Goal: Information Seeking & Learning: Learn about a topic

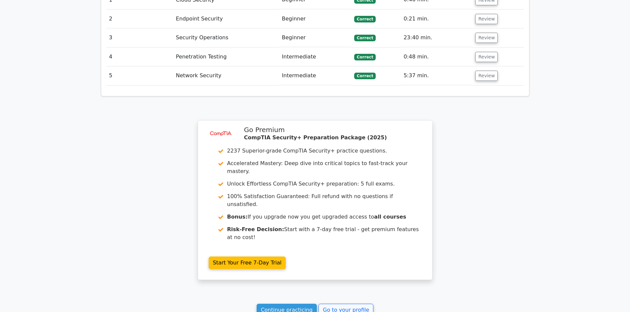
scroll to position [583, 0]
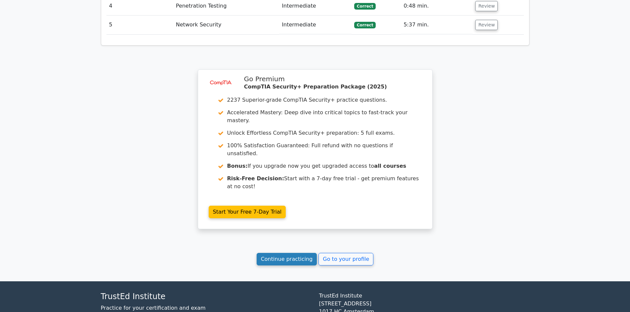
click at [289, 253] on link "Continue practicing" at bounding box center [287, 259] width 60 height 13
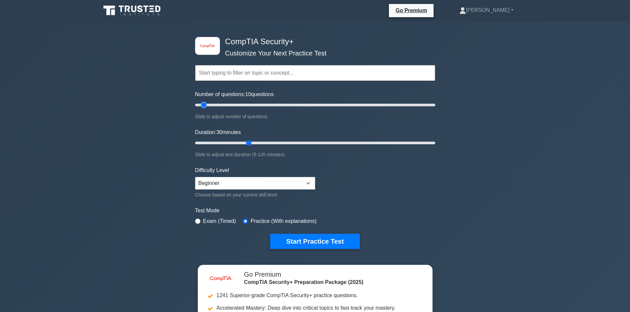
drag, startPoint x: 221, startPoint y: 106, endPoint x: 205, endPoint y: 105, distance: 15.5
type input "10"
click at [205, 105] on input "Number of questions: 10 questions" at bounding box center [315, 105] width 240 height 8
click at [334, 241] on button "Start Practice Test" at bounding box center [314, 241] width 89 height 15
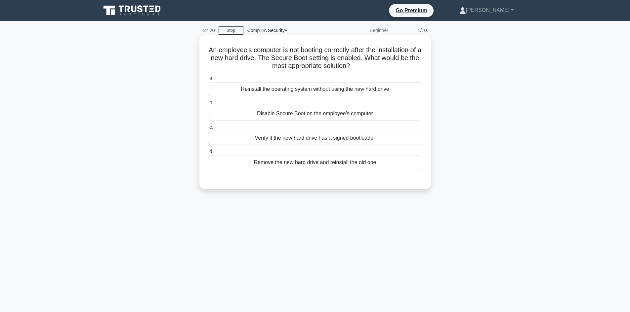
click at [355, 138] on div "Verify if the new hard drive has a signed bootloader" at bounding box center [315, 138] width 214 height 14
click at [208, 130] on input "c. Verify if the new hard drive has a signed bootloader" at bounding box center [208, 127] width 0 height 4
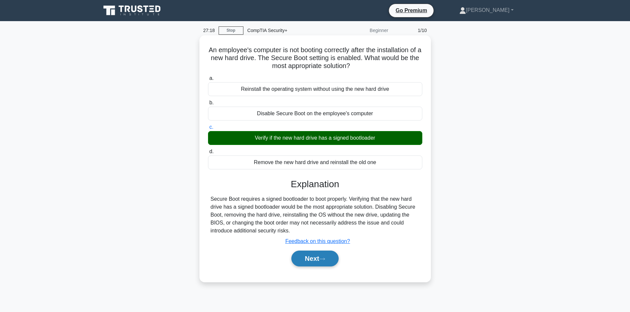
click at [313, 254] on button "Next" at bounding box center [314, 259] width 47 height 16
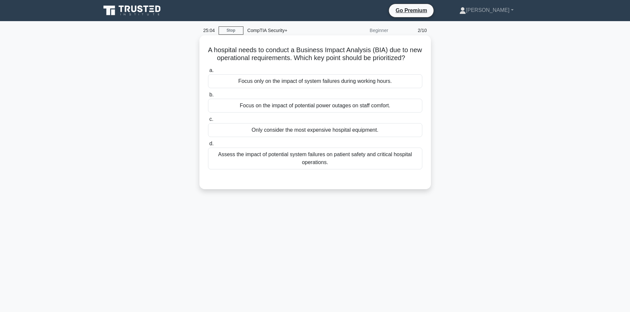
click at [343, 169] on div "Assess the impact of potential system failures on patient safety and critical h…" at bounding box center [315, 159] width 214 height 22
click at [208, 146] on input "d. Assess the impact of potential system failures on patient safety and critica…" at bounding box center [208, 144] width 0 height 4
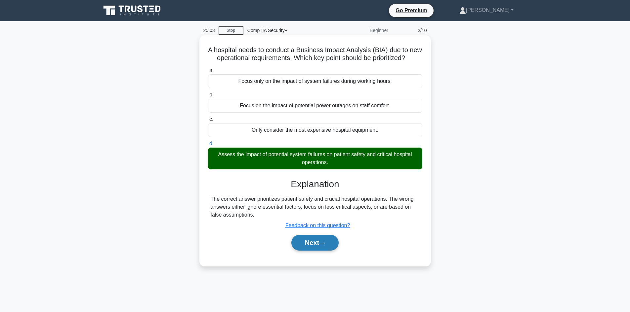
click at [317, 248] on button "Next" at bounding box center [314, 243] width 47 height 16
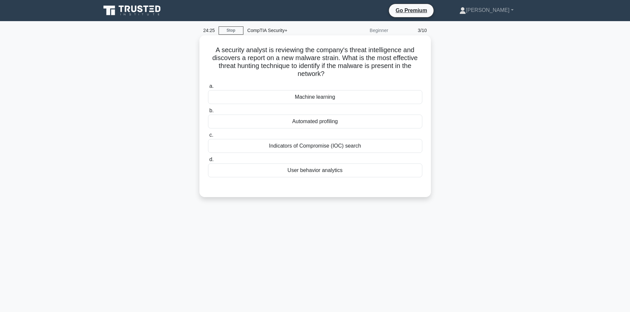
click at [360, 149] on div "Indicators of Compromise (IOC) search" at bounding box center [315, 146] width 214 height 14
click at [208, 138] on input "c. Indicators of Compromise (IOC) search" at bounding box center [208, 135] width 0 height 4
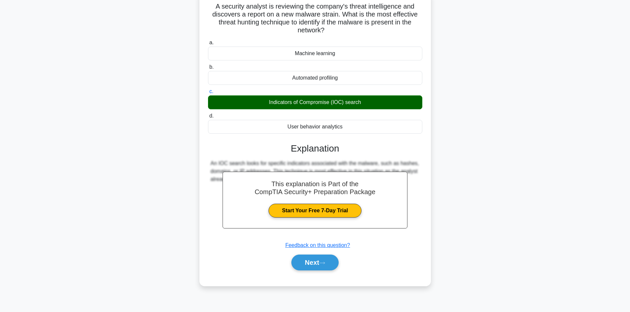
scroll to position [45, 0]
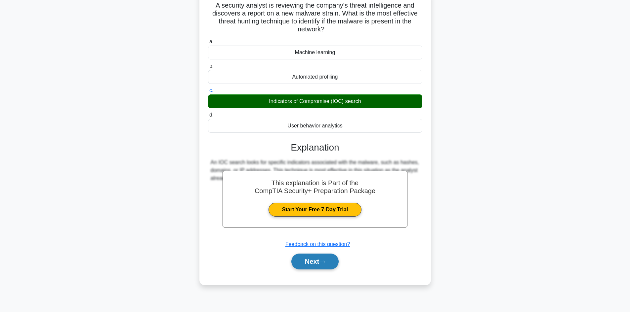
click at [322, 259] on button "Next" at bounding box center [314, 262] width 47 height 16
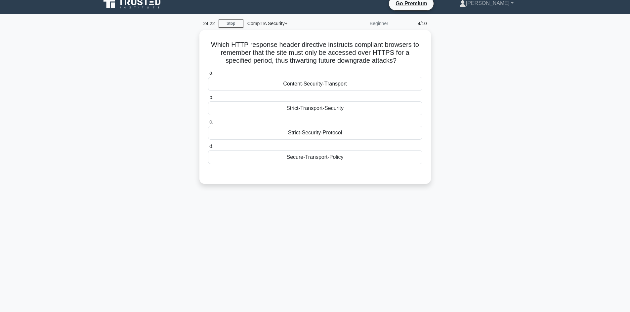
scroll to position [0, 0]
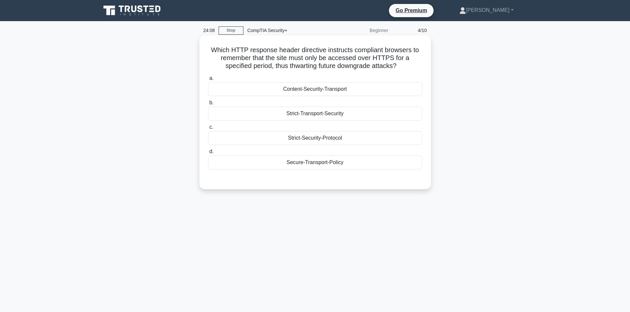
click at [339, 165] on div "Secure-Transport-Policy" at bounding box center [315, 163] width 214 height 14
click at [208, 154] on input "d. Secure-Transport-Policy" at bounding box center [208, 152] width 0 height 4
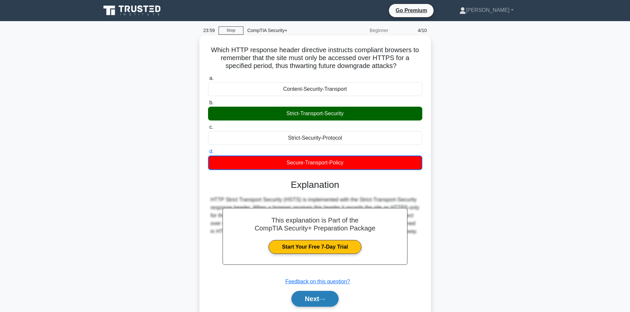
click at [326, 297] on button "Next" at bounding box center [314, 299] width 47 height 16
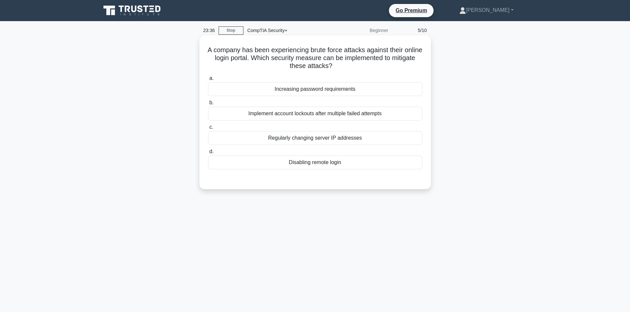
click at [386, 114] on div "Implement account lockouts after multiple failed attempts" at bounding box center [315, 114] width 214 height 14
click at [208, 105] on input "b. Implement account lockouts after multiple failed attempts" at bounding box center [208, 103] width 0 height 4
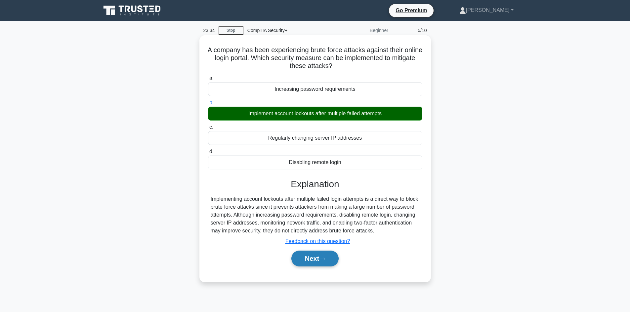
click at [312, 258] on button "Next" at bounding box center [314, 259] width 47 height 16
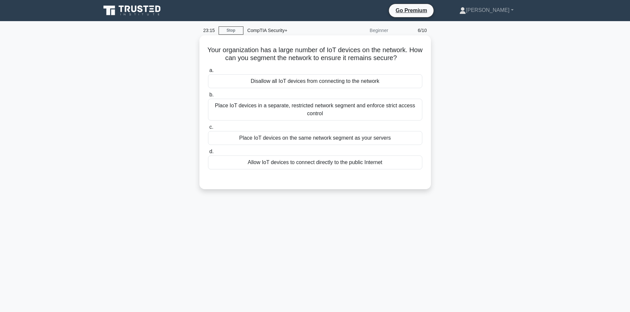
click at [401, 114] on div "Place IoT devices in a separate, restricted network segment and enforce strict …" at bounding box center [315, 110] width 214 height 22
click at [208, 97] on input "b. Place IoT devices in a separate, restricted network segment and enforce stri…" at bounding box center [208, 95] width 0 height 4
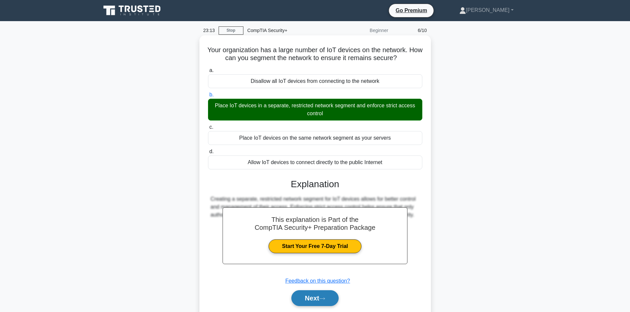
click at [323, 299] on icon at bounding box center [321, 299] width 5 height 2
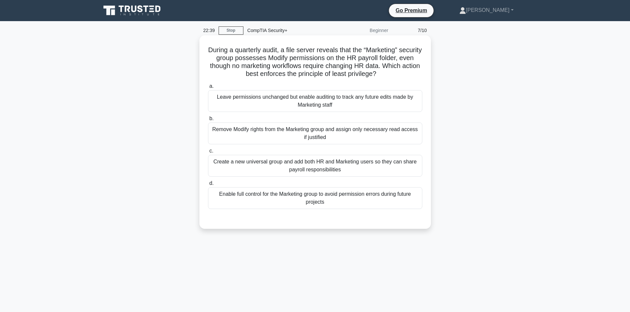
click at [360, 145] on div "a. Leave permissions unchanged but enable auditing to track any future edits ma…" at bounding box center [315, 146] width 222 height 130
click at [363, 135] on div "Remove Modify rights from the Marketing group and assign only necessary read ac…" at bounding box center [315, 134] width 214 height 22
click at [208, 121] on input "b. Remove Modify rights from the Marketing group and assign only necessary read…" at bounding box center [208, 119] width 0 height 4
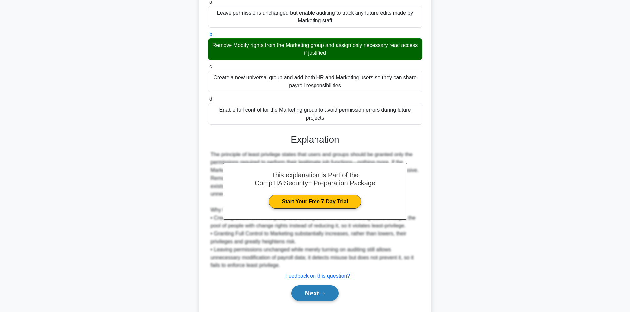
scroll to position [102, 0]
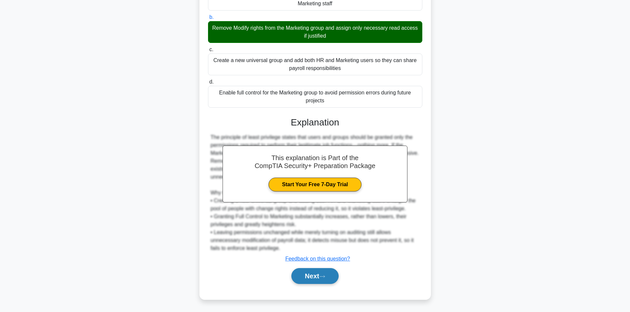
click at [314, 280] on button "Next" at bounding box center [314, 276] width 47 height 16
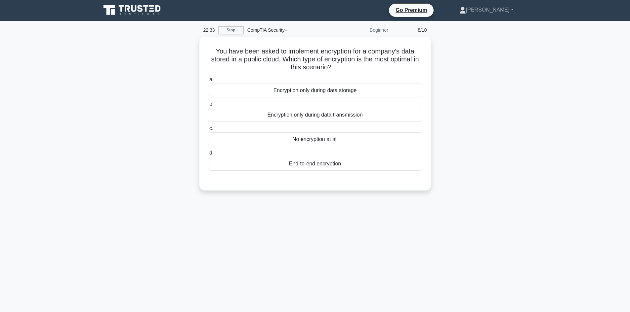
scroll to position [0, 0]
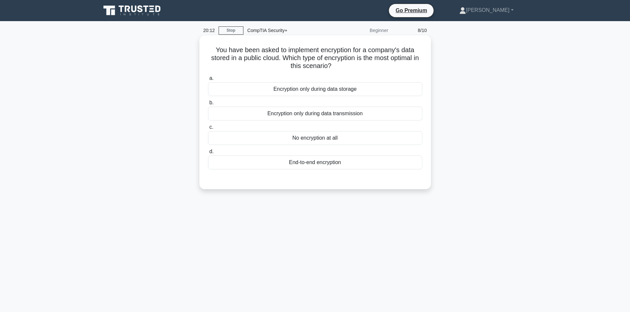
click at [260, 168] on div "End-to-end encryption" at bounding box center [315, 163] width 214 height 14
click at [208, 154] on input "d. End-to-end encryption" at bounding box center [208, 152] width 0 height 4
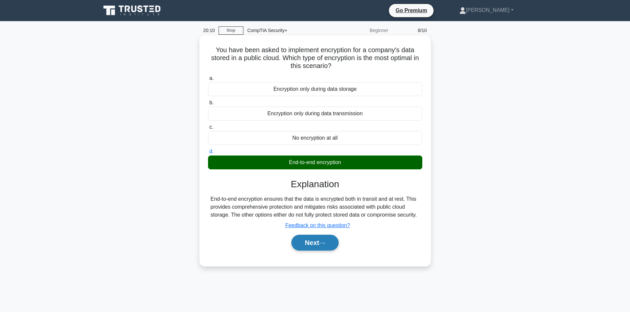
click at [316, 244] on button "Next" at bounding box center [314, 243] width 47 height 16
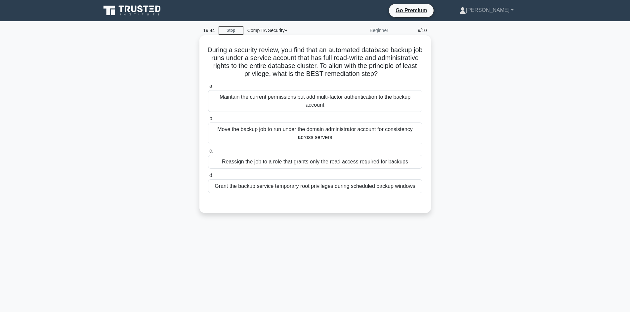
click at [245, 133] on div "Move the backup job to run under the domain administrator account for consisten…" at bounding box center [315, 134] width 214 height 22
click at [208, 121] on input "b. Move the backup job to run under the domain administrator account for consis…" at bounding box center [208, 119] width 0 height 4
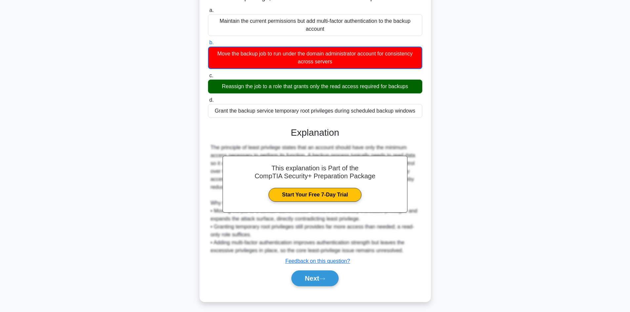
scroll to position [79, 0]
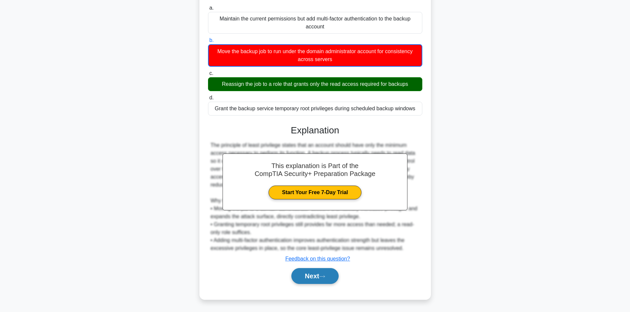
click at [315, 274] on button "Next" at bounding box center [314, 276] width 47 height 16
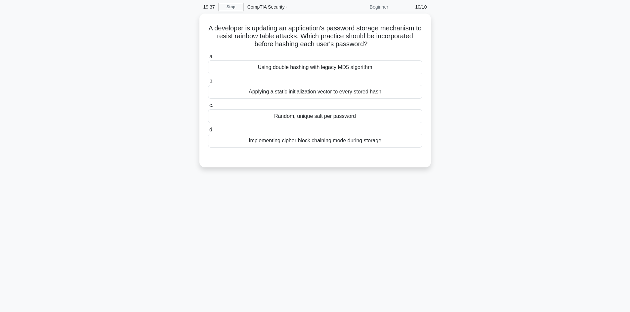
scroll to position [0, 0]
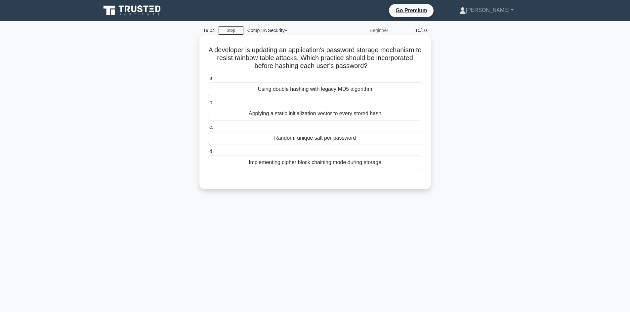
click at [294, 165] on div "Implementing cipher block chaining mode during storage" at bounding box center [315, 163] width 214 height 14
click at [208, 154] on input "d. Implementing cipher block chaining mode during storage" at bounding box center [208, 152] width 0 height 4
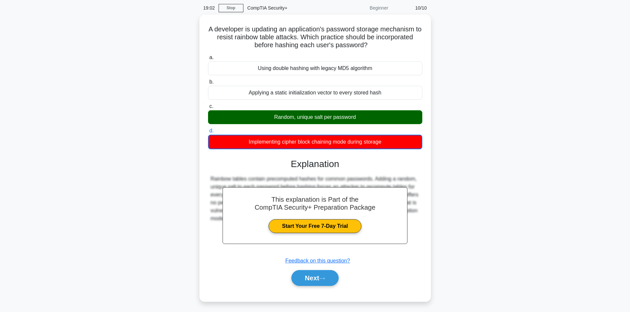
scroll to position [45, 0]
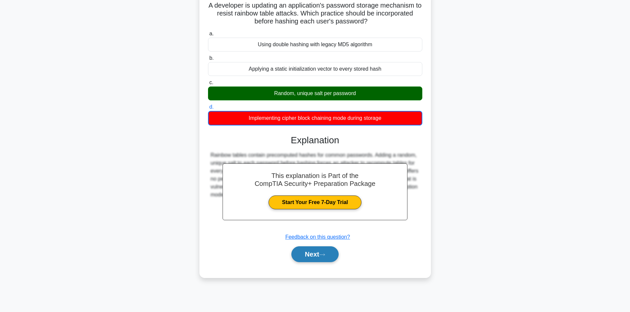
click at [318, 253] on button "Next" at bounding box center [314, 255] width 47 height 16
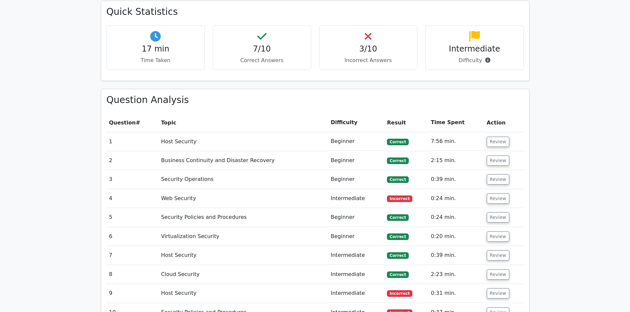
scroll to position [463, 0]
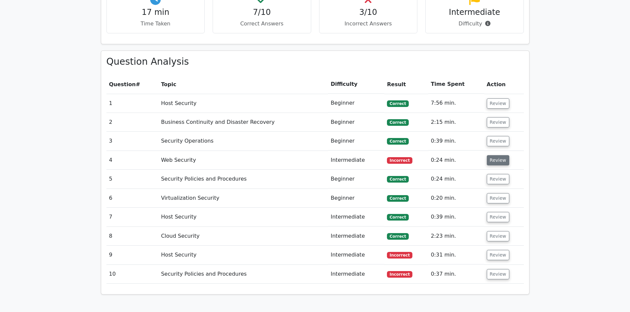
click at [496, 155] on button "Review" at bounding box center [498, 160] width 22 height 10
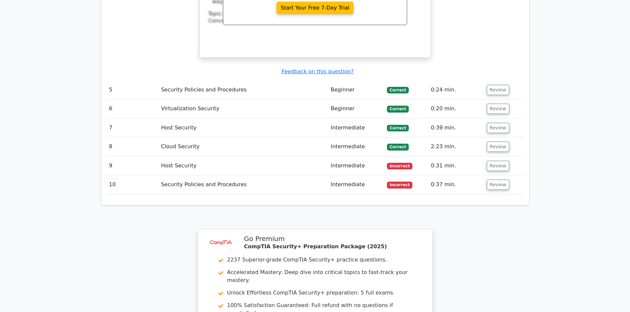
scroll to position [859, 0]
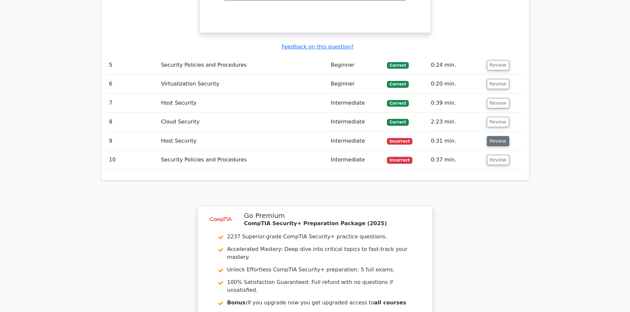
click at [494, 136] on button "Review" at bounding box center [498, 141] width 22 height 10
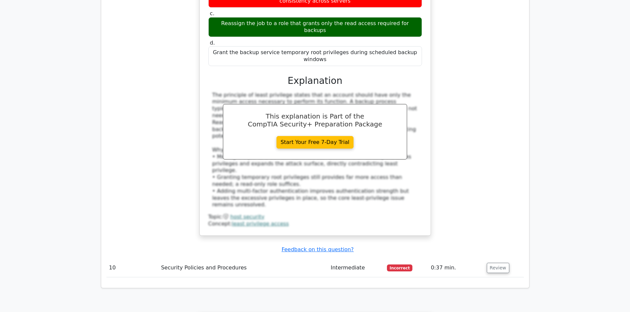
scroll to position [1124, 0]
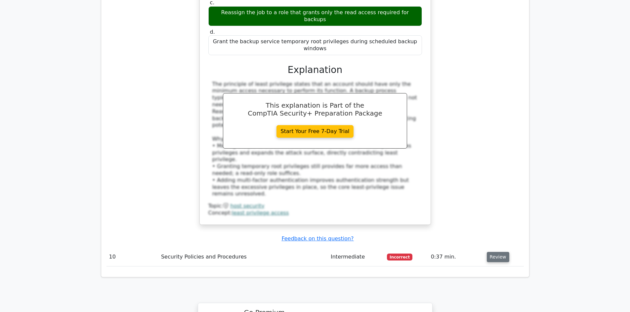
click at [496, 252] on button "Review" at bounding box center [498, 257] width 22 height 10
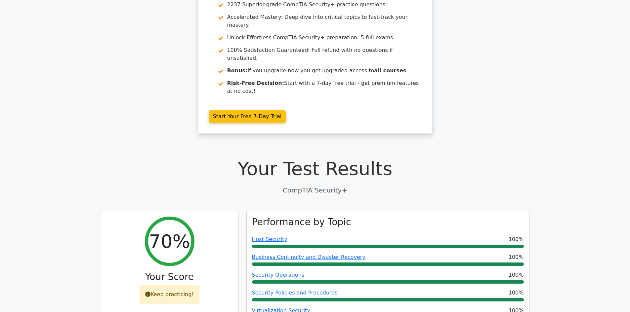
scroll to position [0, 0]
